Goal: Book appointment/travel/reservation

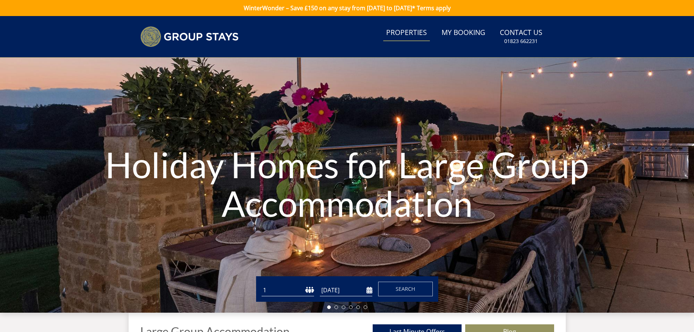
click at [420, 31] on link "Properties" at bounding box center [406, 33] width 47 height 16
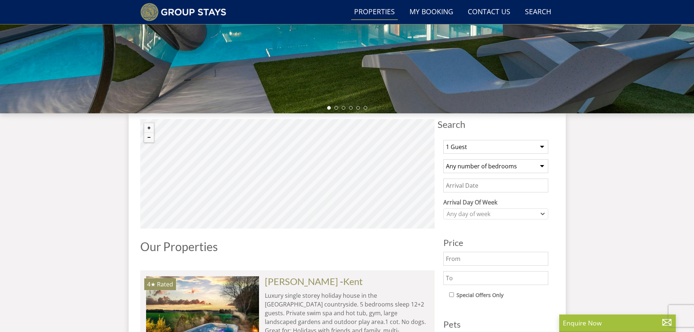
scroll to position [146, 0]
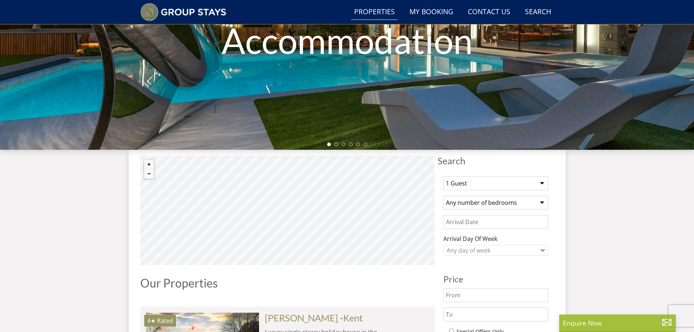
click at [542, 184] on select "1 Guest 2 Guests 3 Guests 4 Guests 5 Guests 6 Guests 7 Guests 8 Guests 9 Guests…" at bounding box center [495, 183] width 105 height 14
select select "10"
click at [443, 176] on select "1 Guest 2 Guests 3 Guests 4 Guests 5 Guests 6 Guests 7 Guests 8 Guests 9 Guests…" at bounding box center [495, 183] width 105 height 14
click at [457, 202] on select "Any number of bedrooms 1 Bedroom 2 Bedrooms 3 Bedrooms 4 Bedrooms 5 Bedrooms 6 …" at bounding box center [495, 203] width 105 height 14
select select "6"
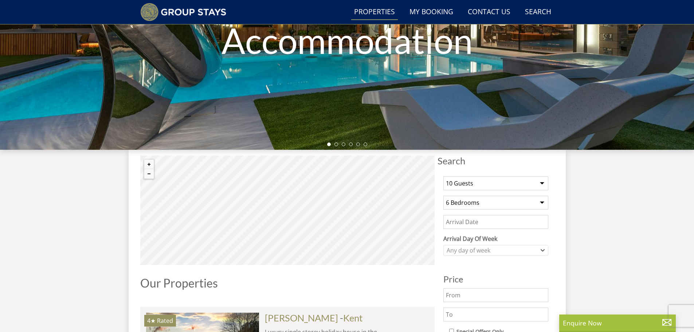
click at [443, 196] on select "Any number of bedrooms 1 Bedroom 2 Bedrooms 3 Bedrooms 4 Bedrooms 5 Bedrooms 6 …" at bounding box center [495, 203] width 105 height 14
click at [461, 219] on input "Date" at bounding box center [495, 222] width 105 height 14
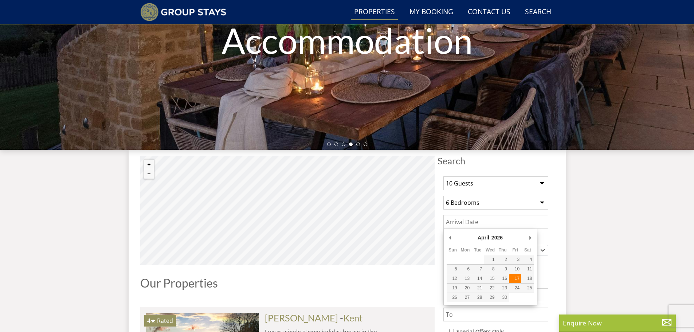
type input "[DATE]"
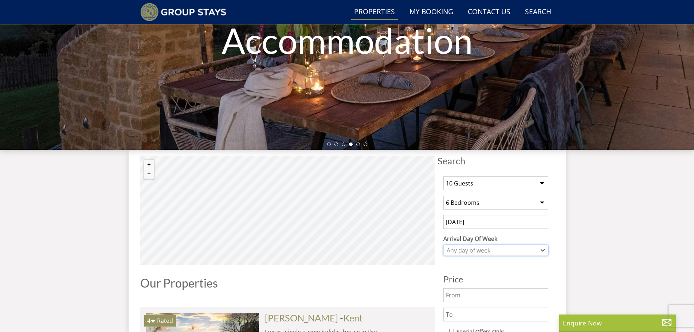
click at [543, 250] on icon "Combobox" at bounding box center [542, 250] width 4 height 4
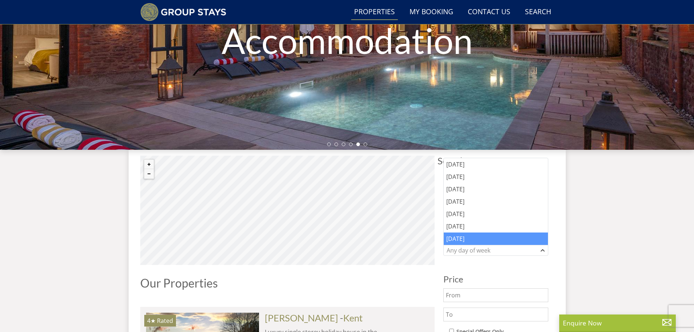
click at [454, 240] on div "[DATE]" at bounding box center [496, 238] width 104 height 12
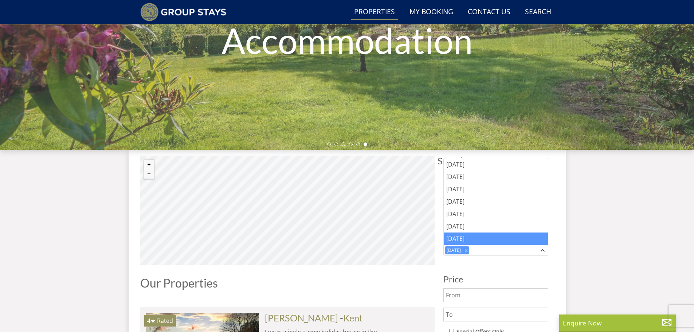
click at [476, 264] on div "1 Guest 2 Guests 3 Guests 4 Guests 5 Guests 6 Guests 7 Guests 8 Guests 9 Guests…" at bounding box center [495, 338] width 117 height 336
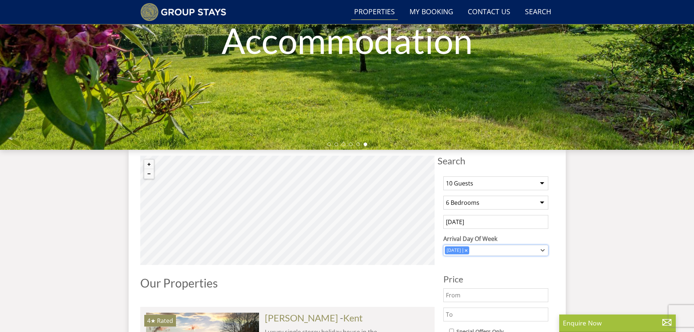
click at [542, 249] on icon "Combobox" at bounding box center [542, 250] width 4 height 4
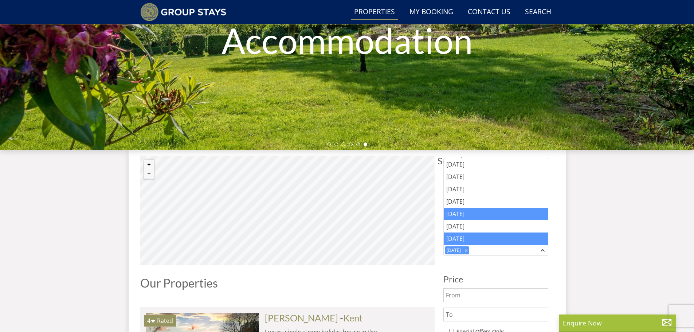
click at [465, 210] on div "[DATE]" at bounding box center [496, 214] width 104 height 12
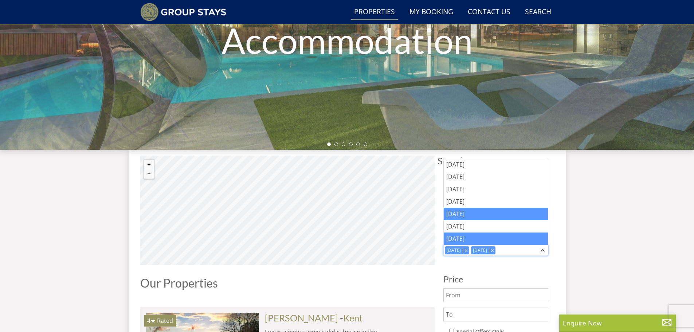
click at [489, 249] on div "Combobox" at bounding box center [492, 250] width 7 height 5
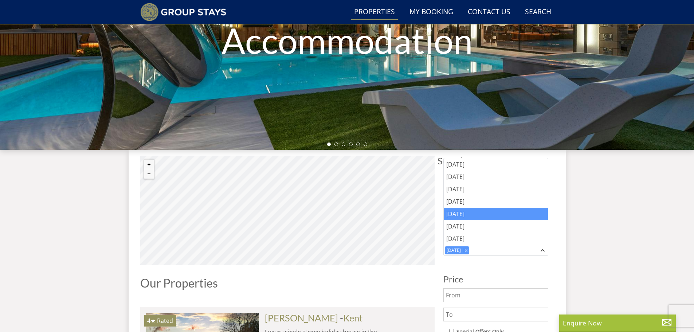
click at [480, 263] on div "1 Guest 2 Guests 3 Guests 4 Guests 5 Guests 6 Guests 7 Guests 8 Guests 9 Guests…" at bounding box center [495, 338] width 117 height 336
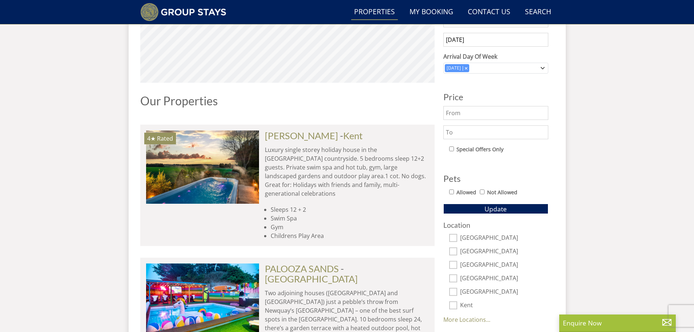
scroll to position [437, 0]
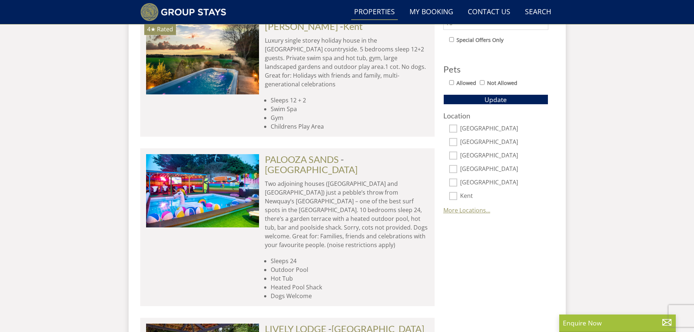
click at [460, 206] on link "More Locations..." at bounding box center [466, 210] width 47 height 8
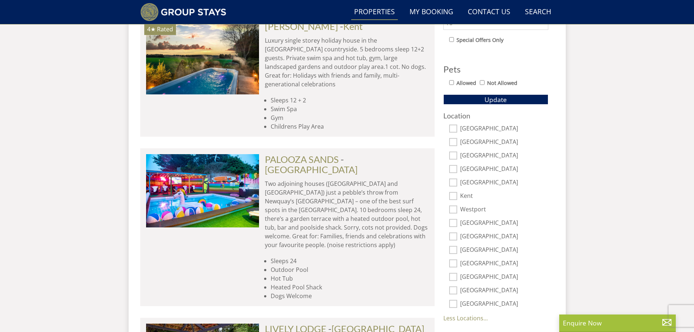
scroll to position [510, 0]
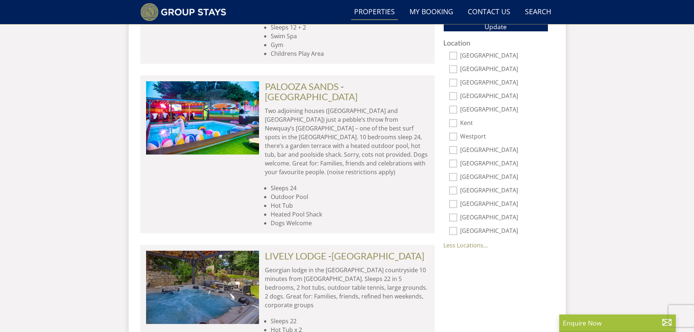
click at [451, 110] on input "[GEOGRAPHIC_DATA]" at bounding box center [453, 110] width 8 height 8
checkbox input "true"
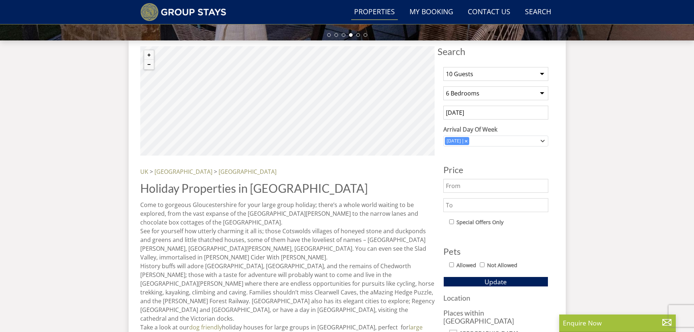
scroll to position [473, 0]
